Goal: Transaction & Acquisition: Purchase product/service

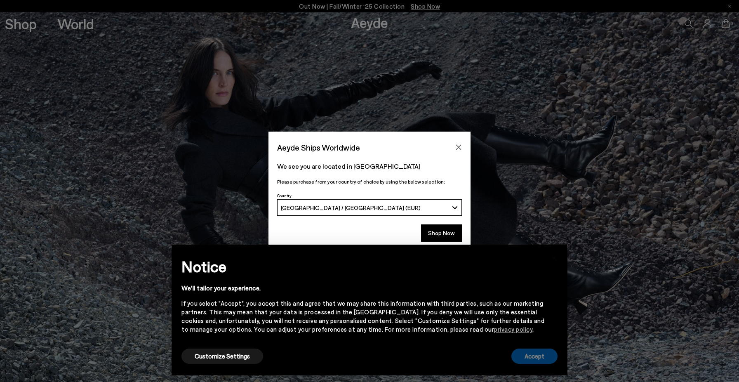
click at [537, 361] on button "Accept" at bounding box center [535, 356] width 46 height 15
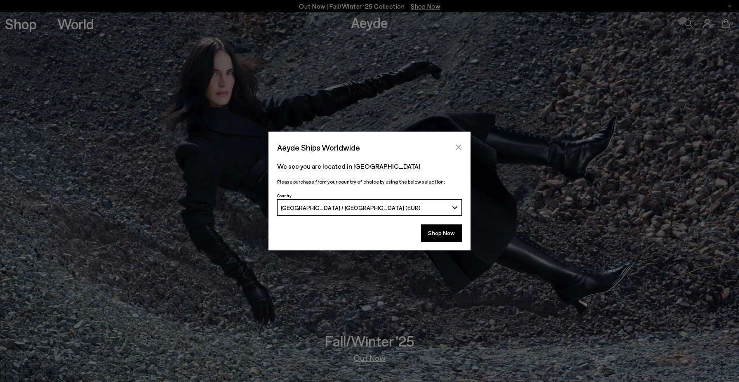
click at [460, 146] on icon "Close" at bounding box center [458, 147] width 5 height 5
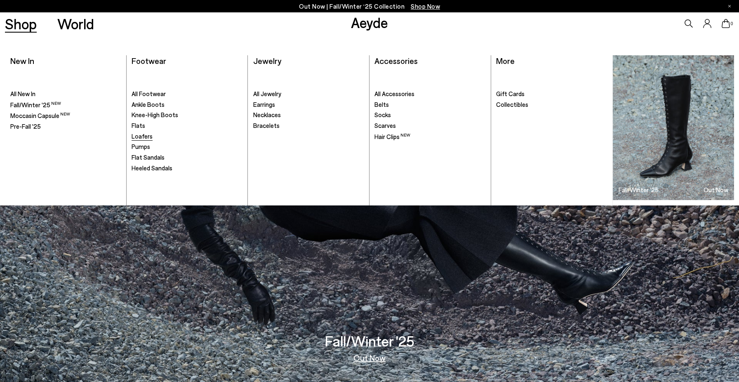
click at [144, 135] on span "Loafers" at bounding box center [142, 135] width 21 height 7
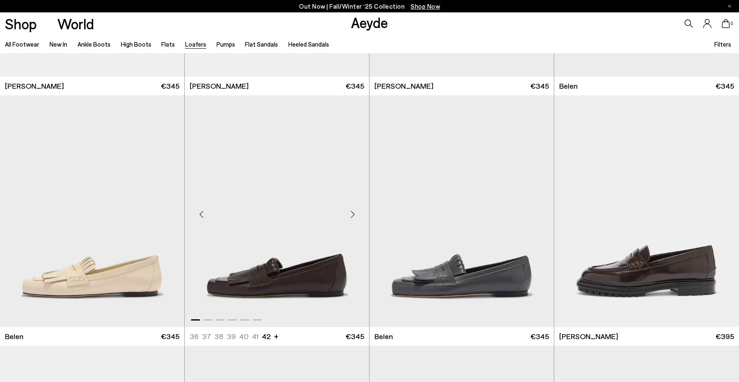
scroll to position [460, 0]
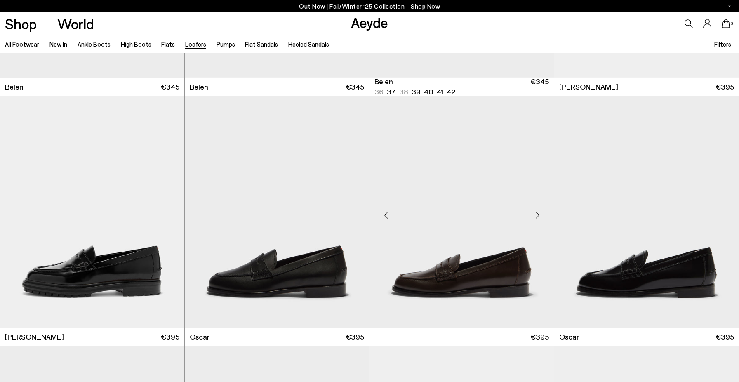
scroll to position [711, 0]
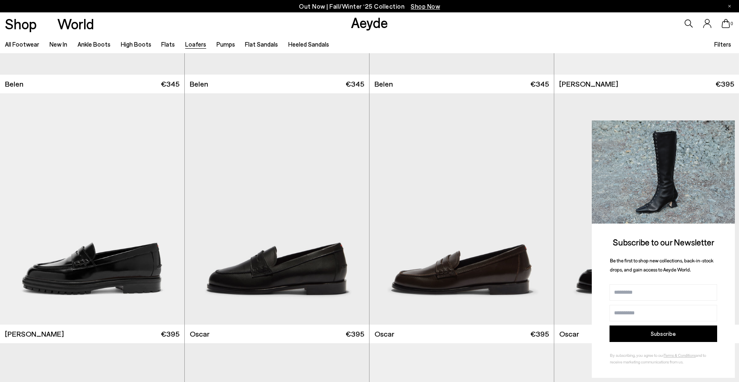
click at [728, 129] on icon at bounding box center [727, 128] width 4 height 4
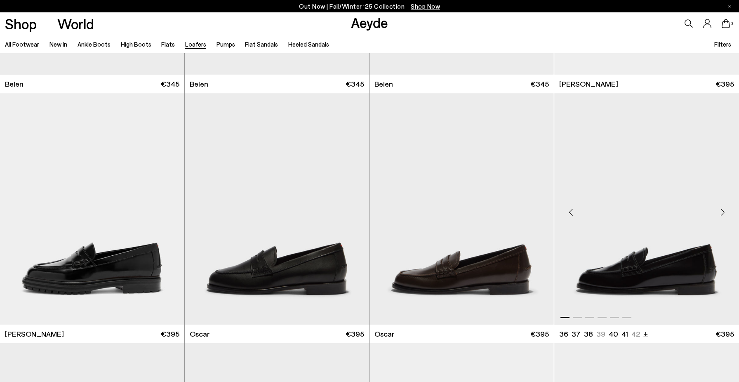
click at [644, 333] on li "+" at bounding box center [646, 333] width 5 height 11
click at [259, 274] on img "1 / 6" at bounding box center [277, 209] width 184 height 232
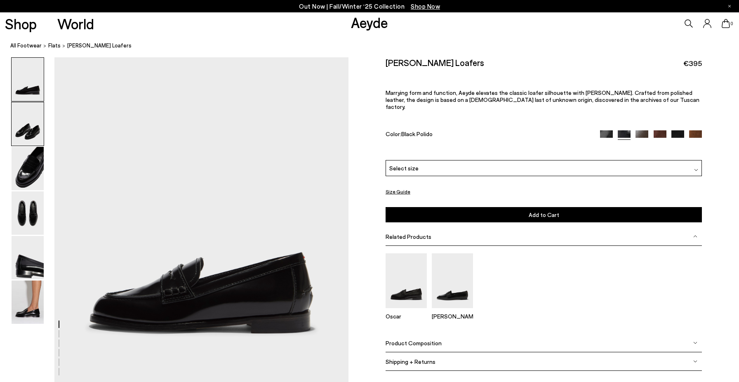
click at [35, 114] on img at bounding box center [28, 123] width 32 height 43
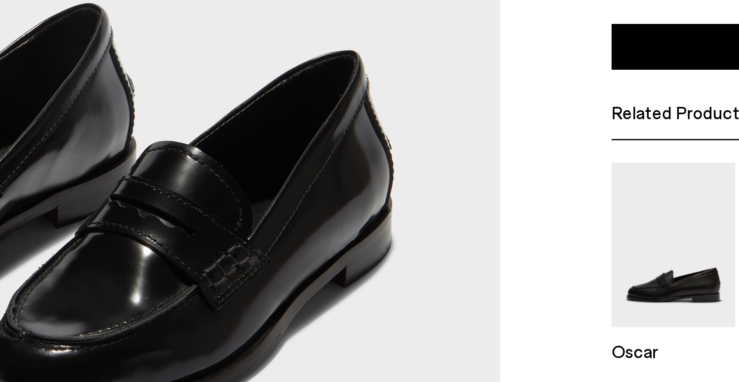
scroll to position [438, 0]
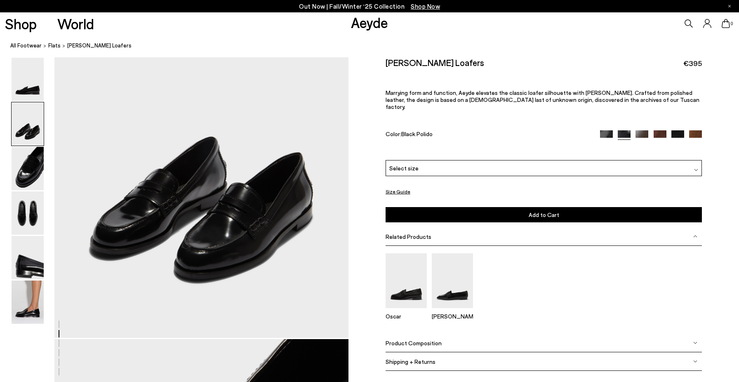
click at [452, 227] on div "Related Products" at bounding box center [544, 236] width 317 height 19
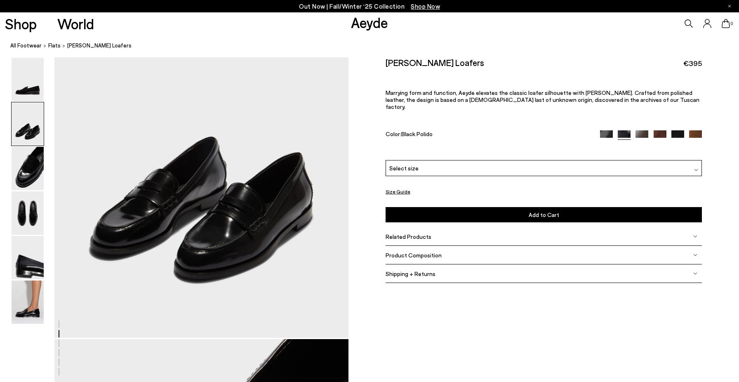
click at [420, 233] on span "Related Products" at bounding box center [409, 236] width 46 height 7
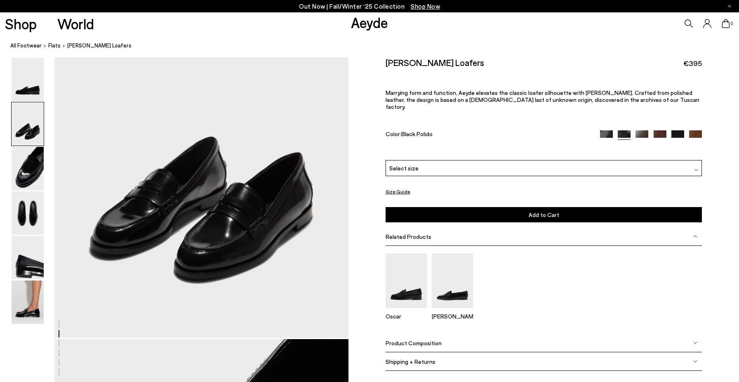
click at [420, 233] on span "Related Products" at bounding box center [409, 236] width 46 height 7
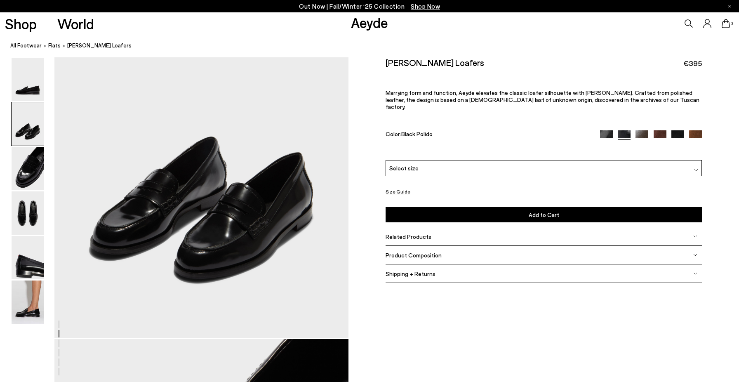
click at [427, 160] on div "Select size" at bounding box center [544, 168] width 317 height 16
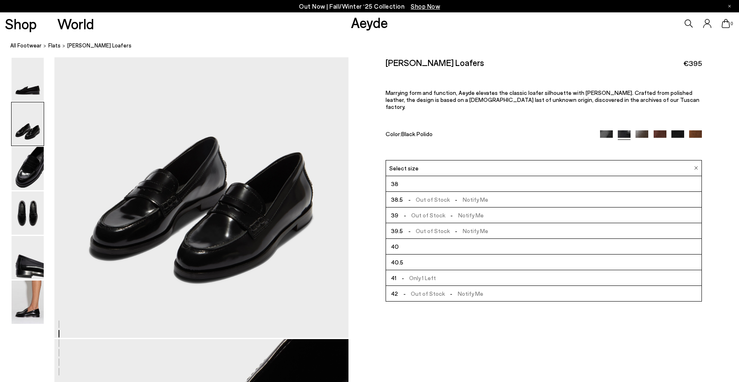
scroll to position [47, 0]
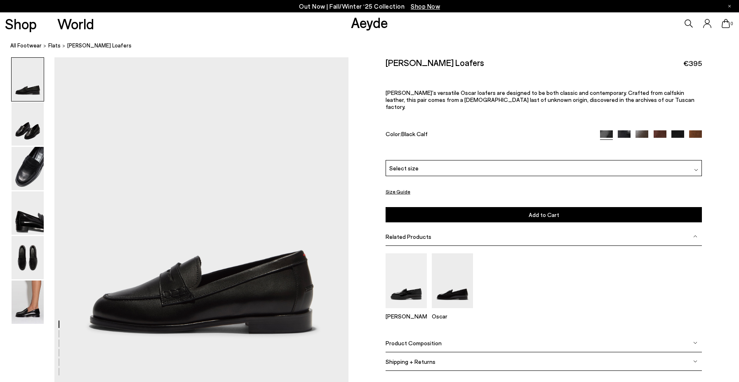
click at [414, 169] on div "Select size" at bounding box center [544, 168] width 317 height 16
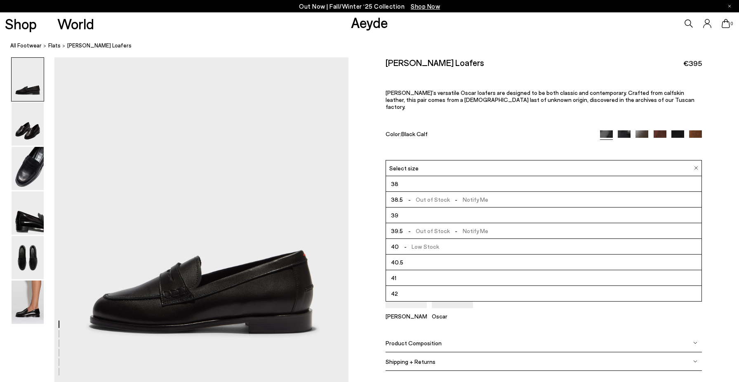
scroll to position [47, 0]
click at [430, 289] on li "42" at bounding box center [544, 294] width 316 height 16
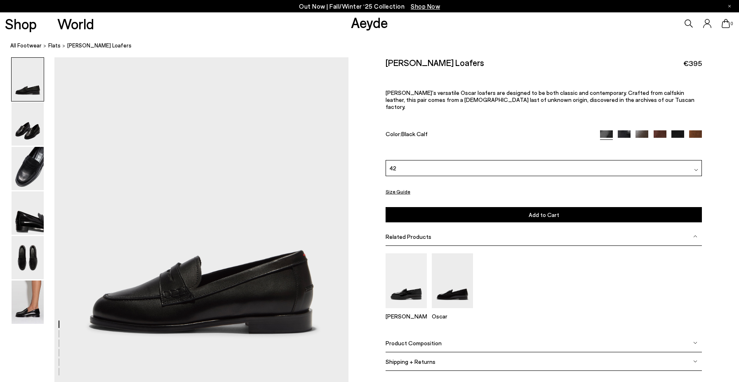
click at [31, 251] on img at bounding box center [28, 257] width 32 height 43
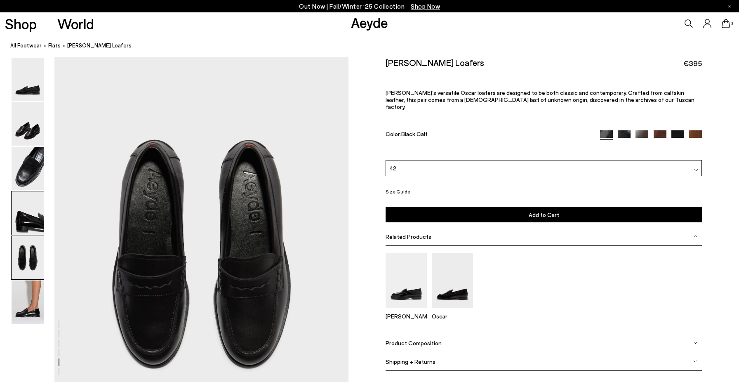
click at [34, 224] on img at bounding box center [28, 212] width 32 height 43
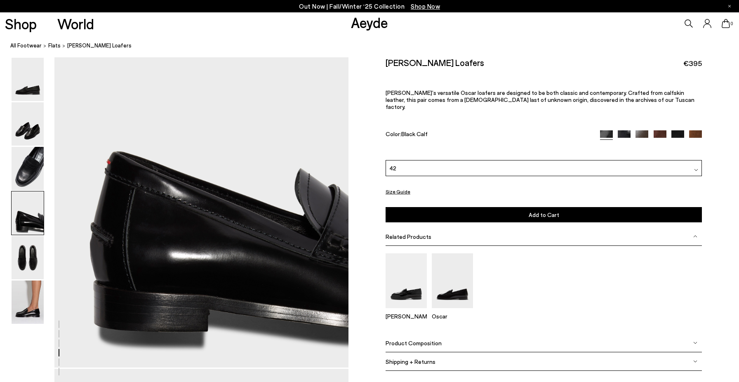
scroll to position [1113, 0]
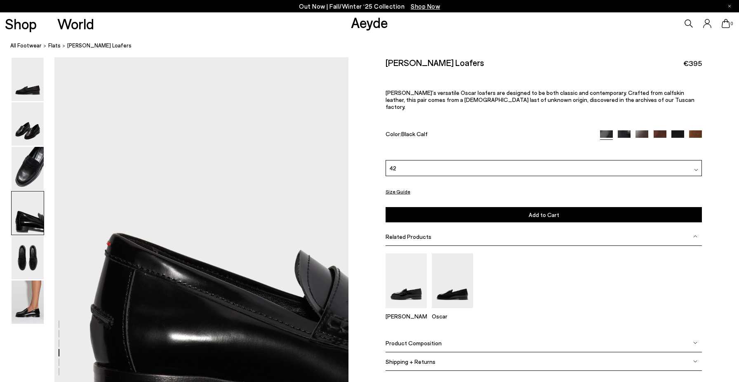
click at [33, 206] on img at bounding box center [28, 212] width 32 height 43
click at [28, 165] on img at bounding box center [28, 168] width 32 height 43
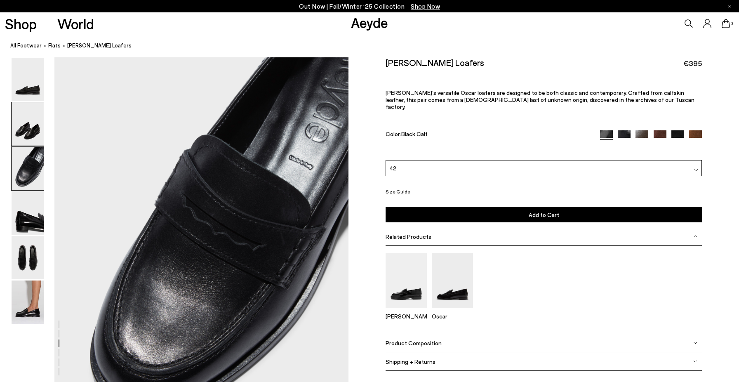
click at [28, 142] on img at bounding box center [28, 123] width 32 height 43
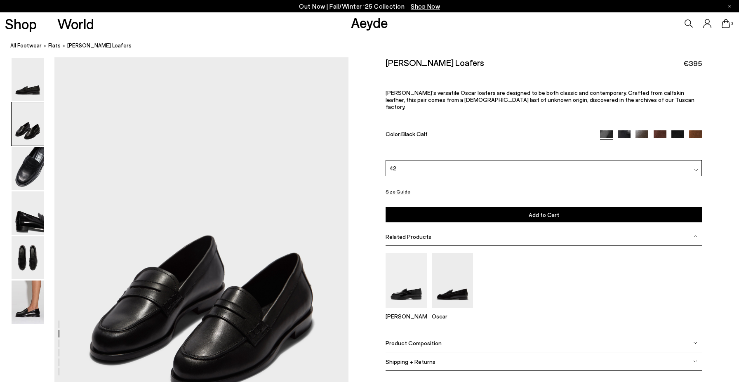
scroll to position [326, 0]
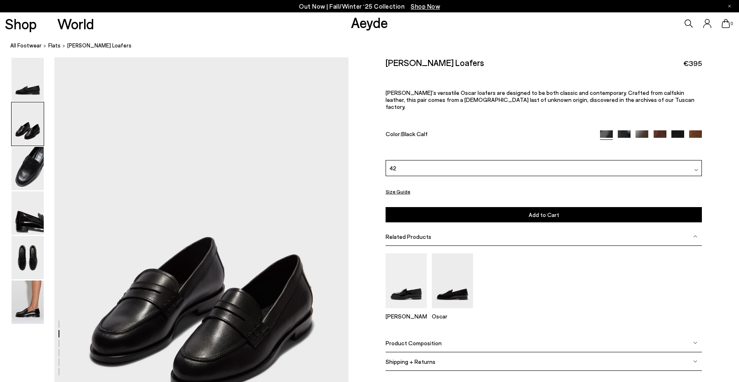
click at [629, 130] on img at bounding box center [624, 136] width 13 height 13
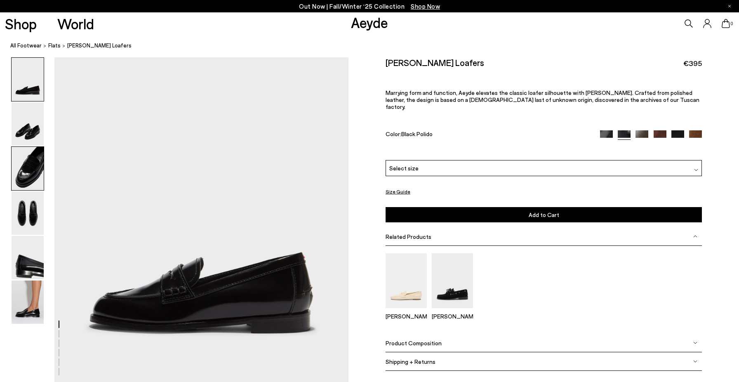
click at [33, 178] on img at bounding box center [28, 168] width 32 height 43
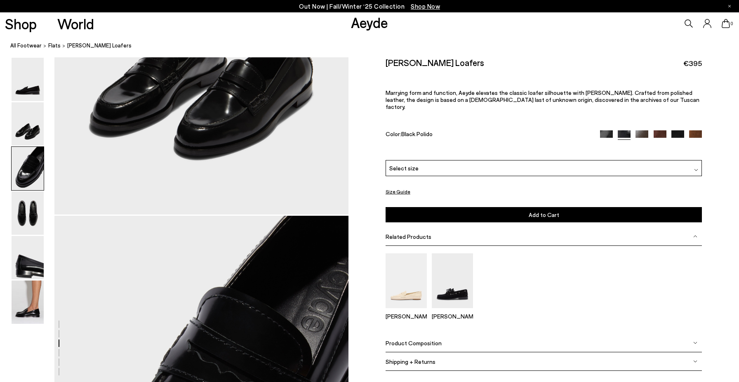
scroll to position [720, 0]
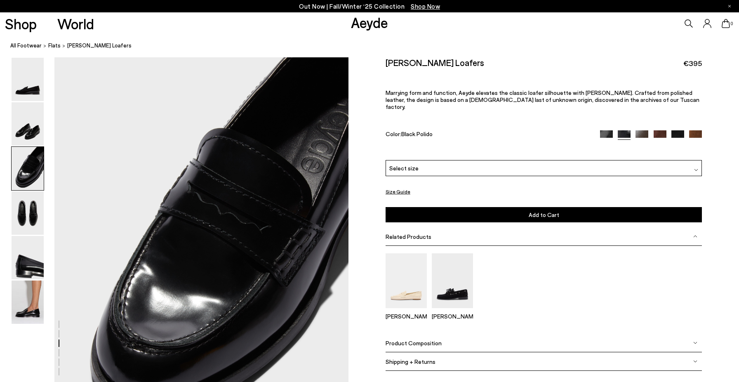
click at [642, 131] on link at bounding box center [642, 133] width 13 height 7
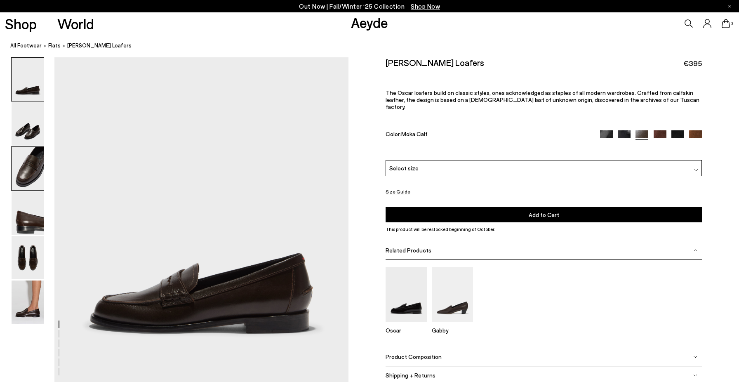
click at [29, 177] on img at bounding box center [28, 168] width 32 height 43
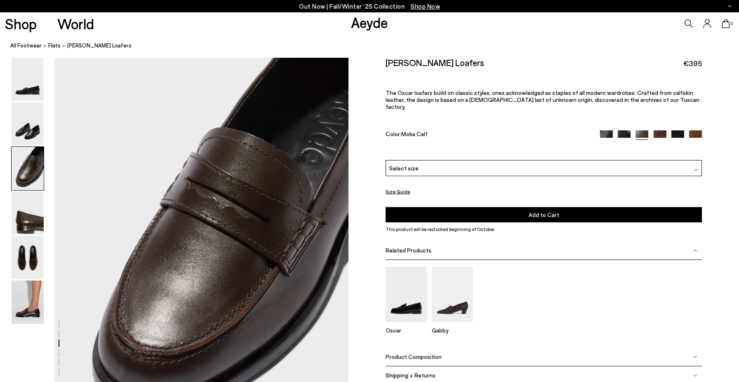
scroll to position [720, 0]
click at [660, 130] on img at bounding box center [660, 136] width 13 height 13
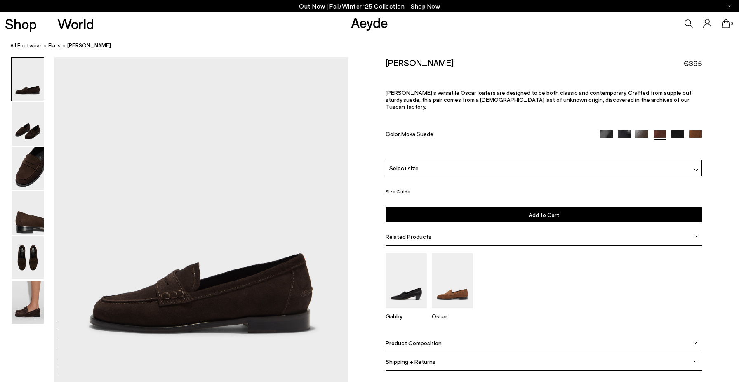
click at [676, 130] on img at bounding box center [678, 136] width 13 height 13
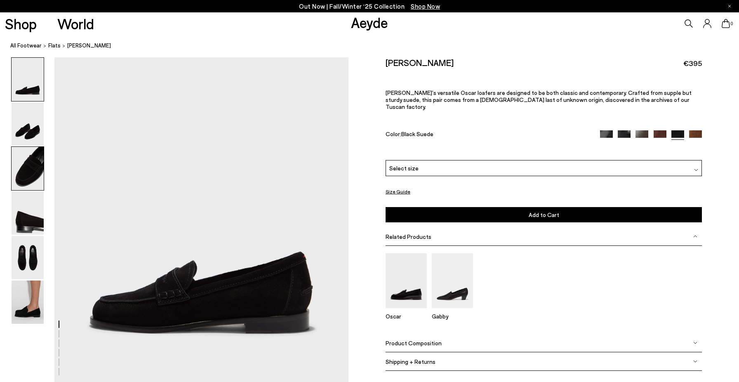
click at [25, 167] on img at bounding box center [28, 168] width 32 height 43
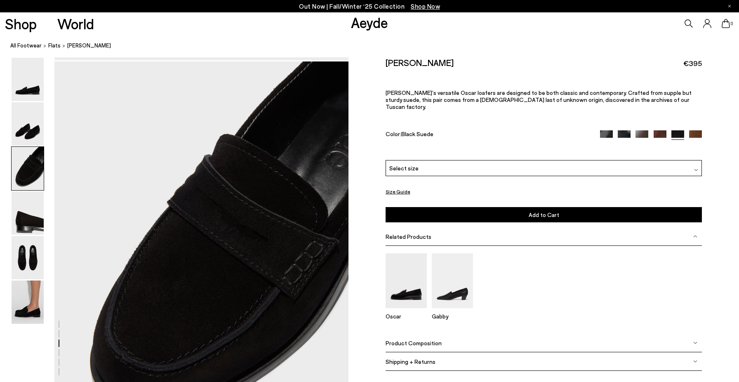
scroll to position [720, 0]
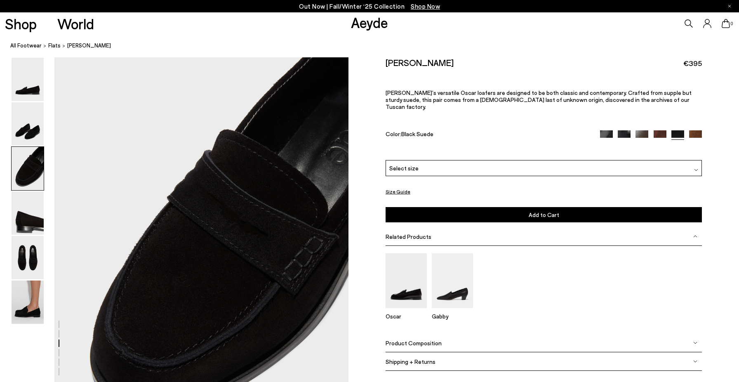
click at [693, 130] on img at bounding box center [695, 136] width 13 height 13
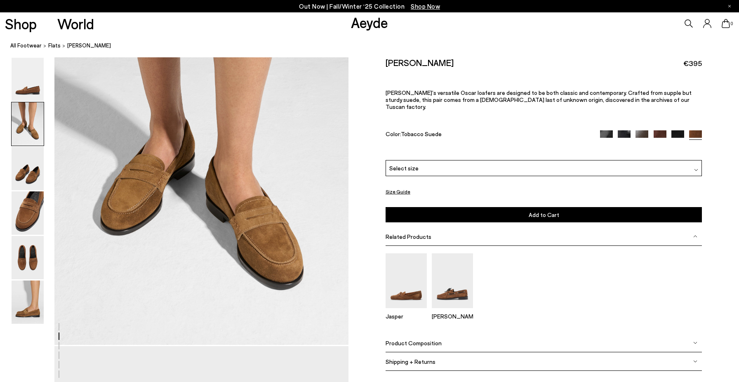
scroll to position [505, 0]
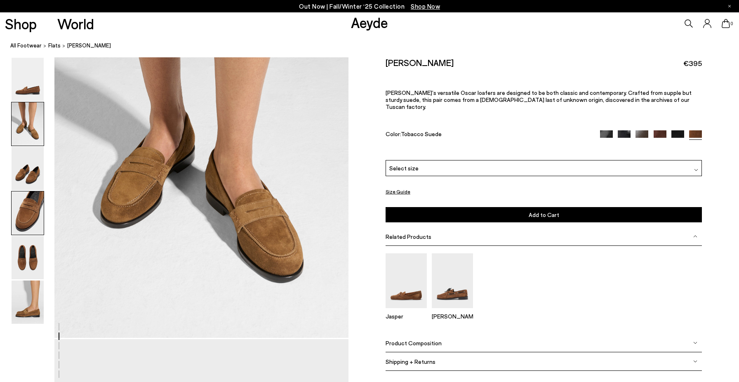
click at [21, 224] on img at bounding box center [28, 212] width 32 height 43
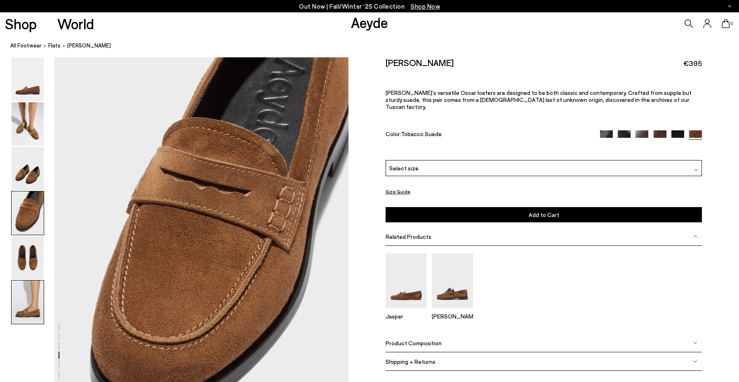
click at [38, 283] on img at bounding box center [28, 302] width 32 height 43
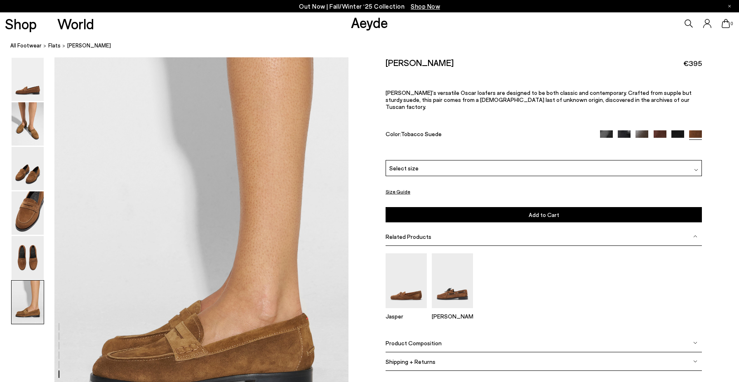
scroll to position [1814, 0]
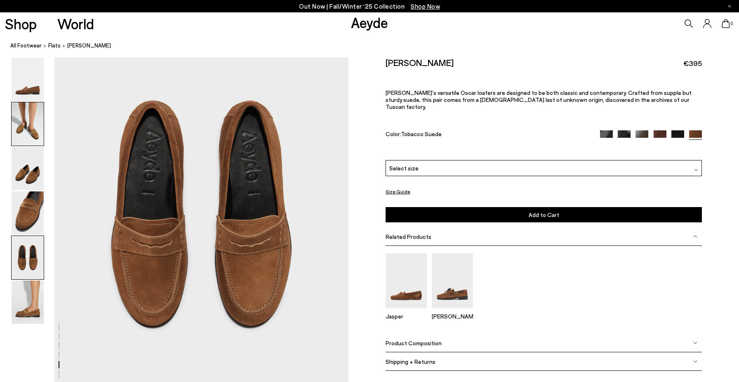
click at [27, 123] on img at bounding box center [28, 123] width 32 height 43
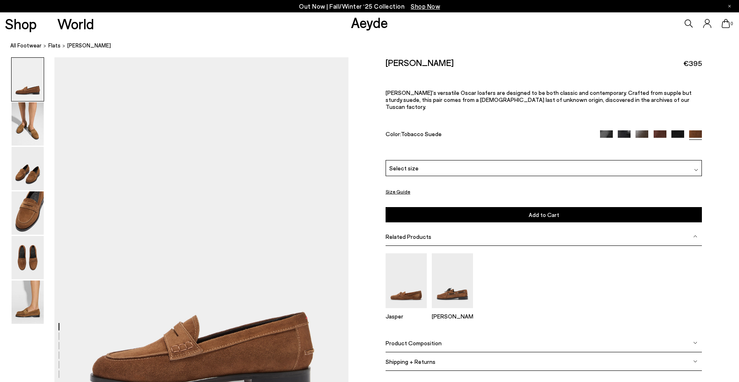
scroll to position [0, 0]
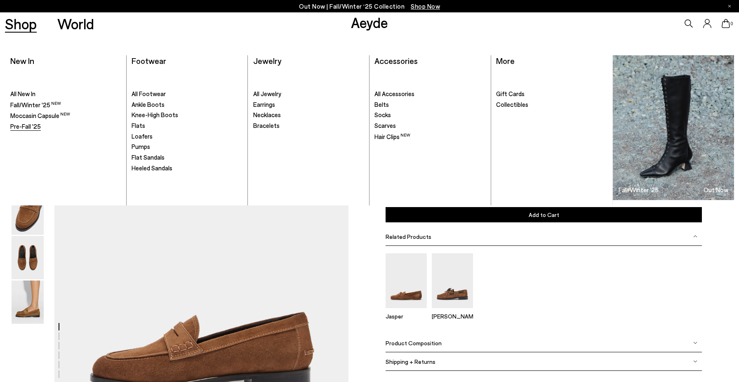
click at [30, 124] on span "Pre-Fall '25" at bounding box center [25, 126] width 31 height 7
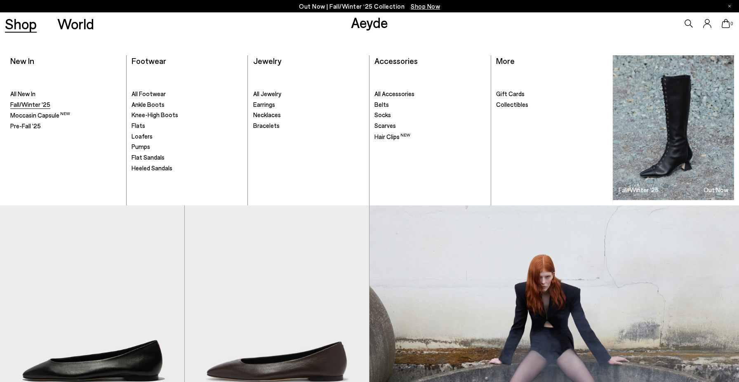
click at [23, 105] on span "Fall/Winter '25" at bounding box center [30, 104] width 40 height 7
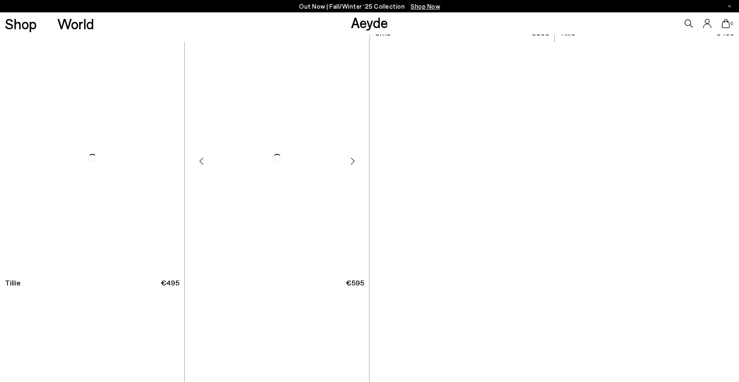
scroll to position [1056, 0]
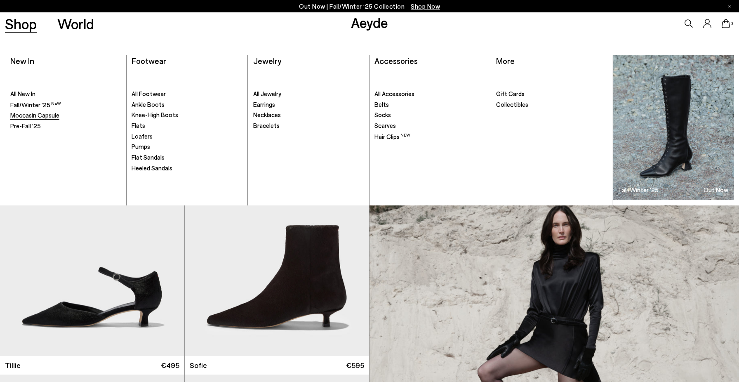
click at [25, 115] on span "Moccasin Capsule" at bounding box center [34, 114] width 49 height 7
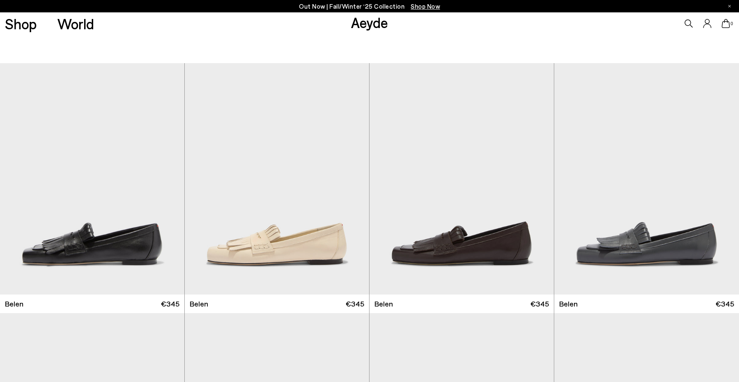
scroll to position [118, 0]
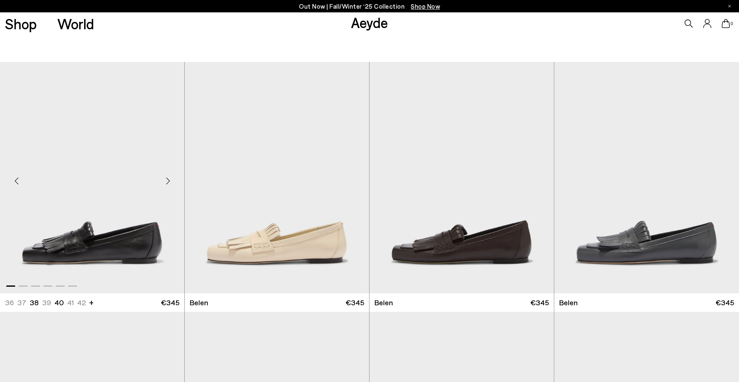
click at [120, 248] on img "1 / 6" at bounding box center [92, 178] width 184 height 232
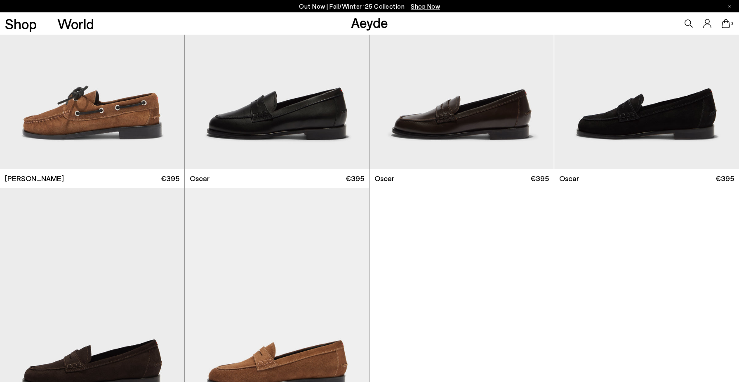
scroll to position [1241, 0]
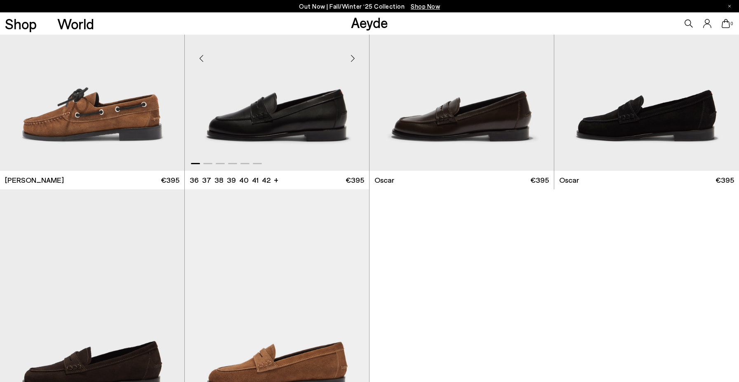
click at [287, 104] on img "1 / 6" at bounding box center [277, 55] width 184 height 232
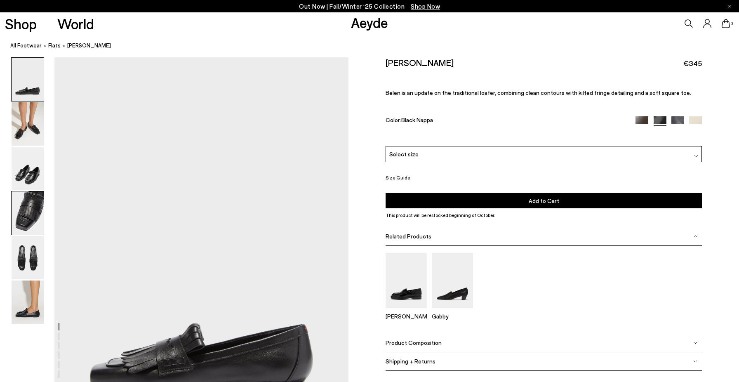
click at [28, 215] on img at bounding box center [28, 212] width 32 height 43
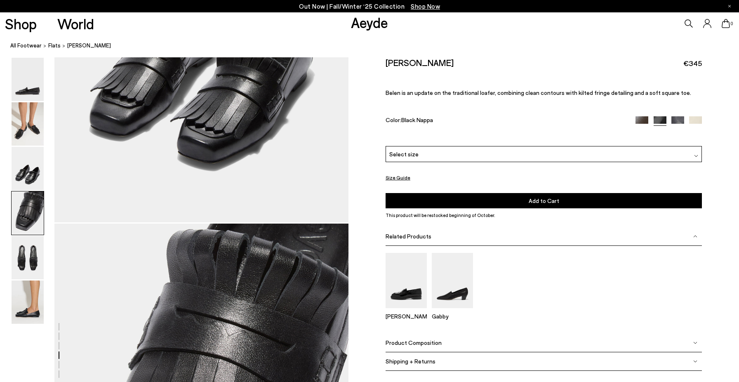
scroll to position [1181, 0]
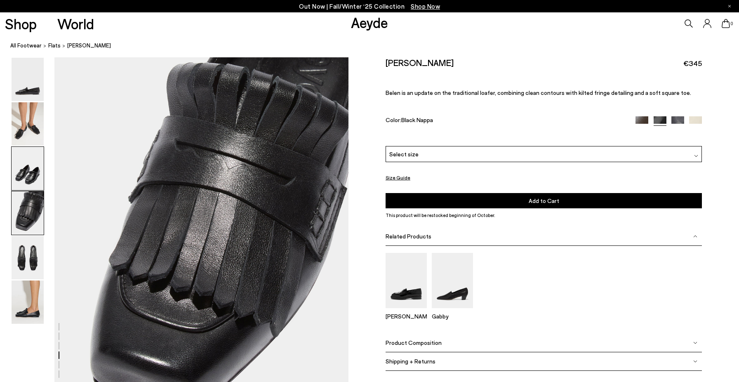
click at [26, 181] on img at bounding box center [28, 168] width 32 height 43
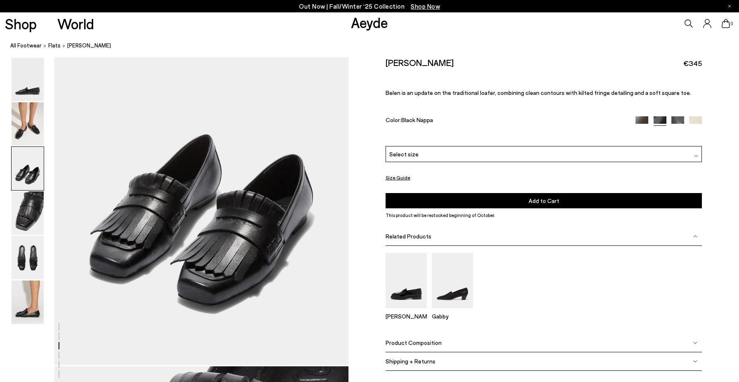
scroll to position [788, 0]
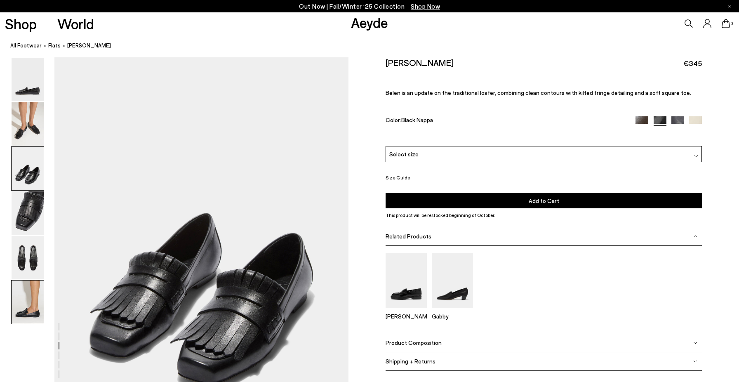
click at [30, 296] on img at bounding box center [28, 302] width 32 height 43
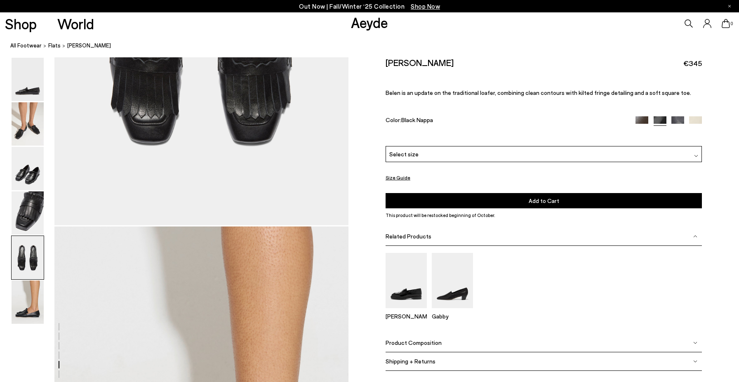
scroll to position [1734, 0]
